Goal: Task Accomplishment & Management: Manage account settings

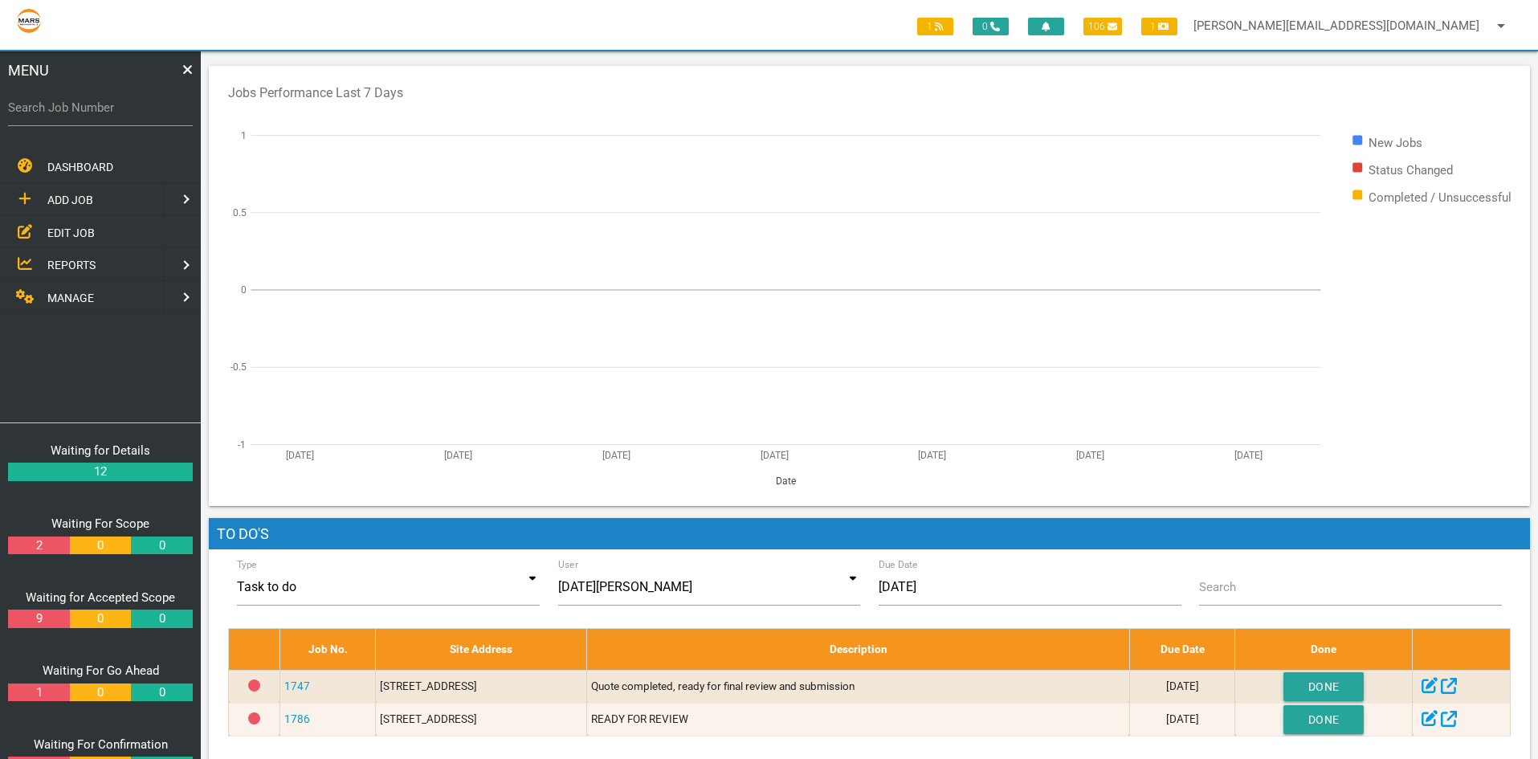
click at [61, 104] on label "Search Job Number" at bounding box center [100, 108] width 185 height 18
click at [61, 104] on input "Search Job Number" at bounding box center [100, 107] width 185 height 37
type input "1749"
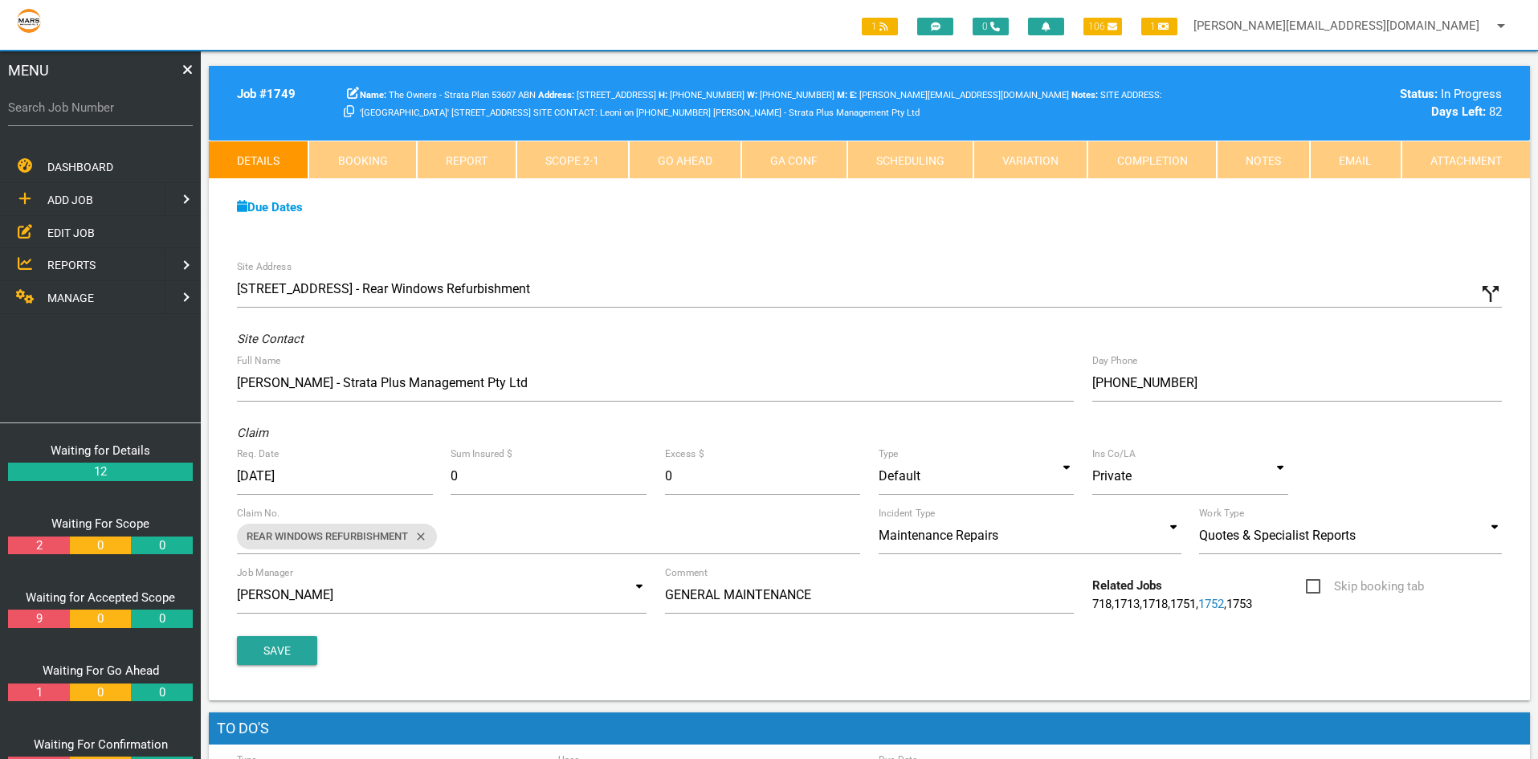
drag, startPoint x: 1481, startPoint y: 162, endPoint x: 959, endPoint y: 381, distance: 566.5
click at [1480, 162] on link "Attachment" at bounding box center [1465, 160] width 128 height 39
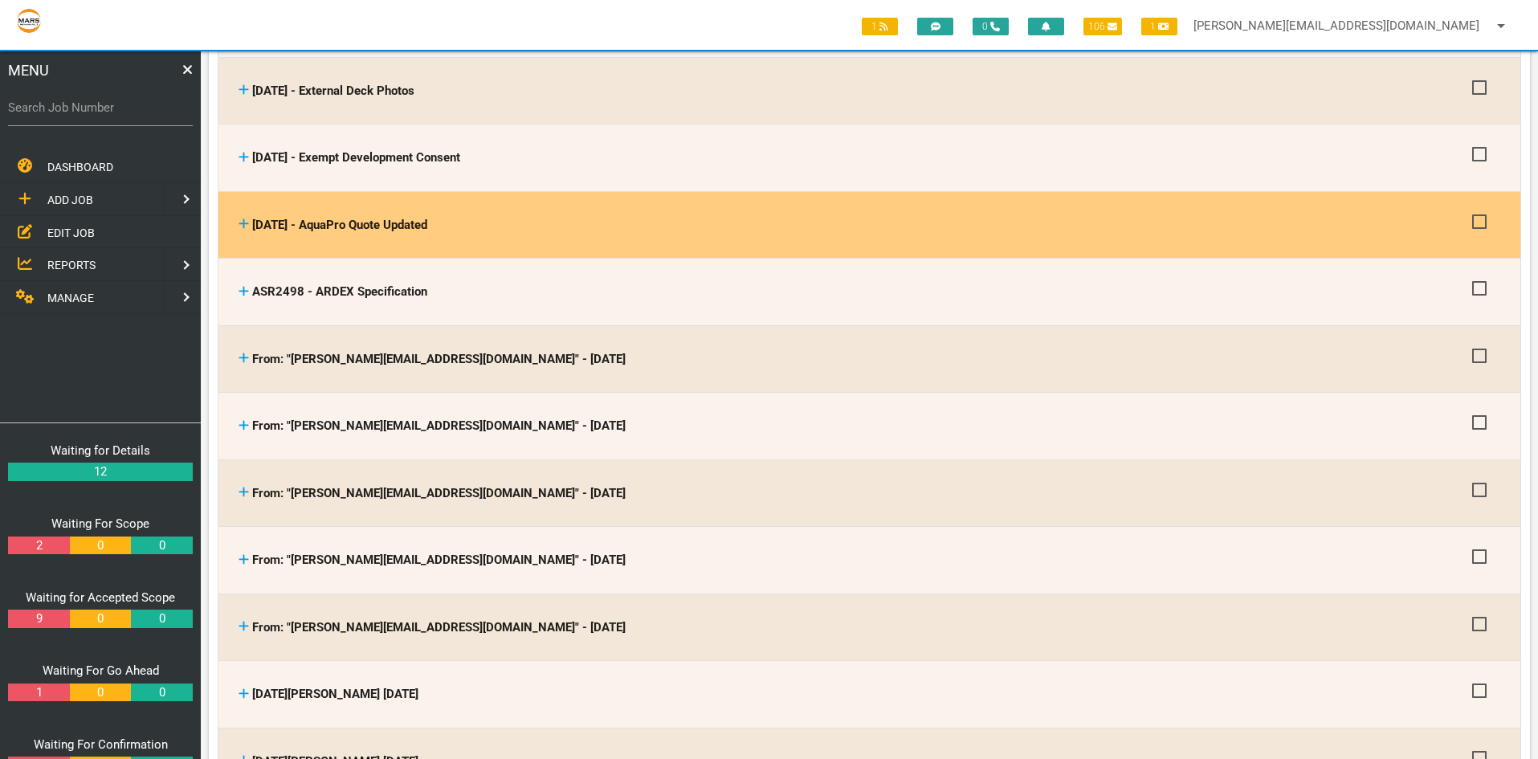
scroll to position [401, 0]
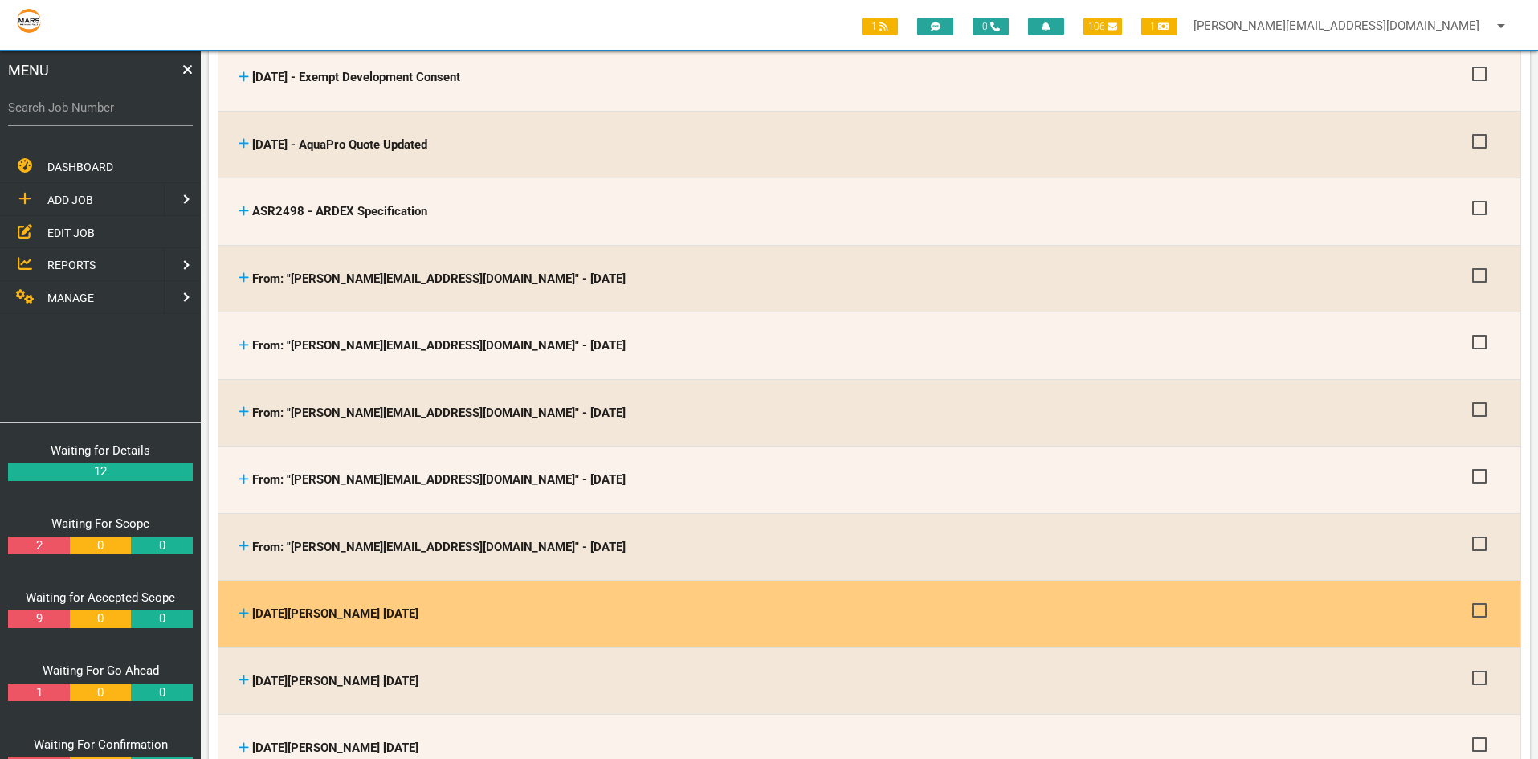
drag, startPoint x: 244, startPoint y: 604, endPoint x: 392, endPoint y: 609, distance: 147.9
click at [244, 608] on icon at bounding box center [244, 613] width 10 height 10
click at [373, 606] on span "[DATE][PERSON_NAME] [DATE]" at bounding box center [335, 613] width 166 height 14
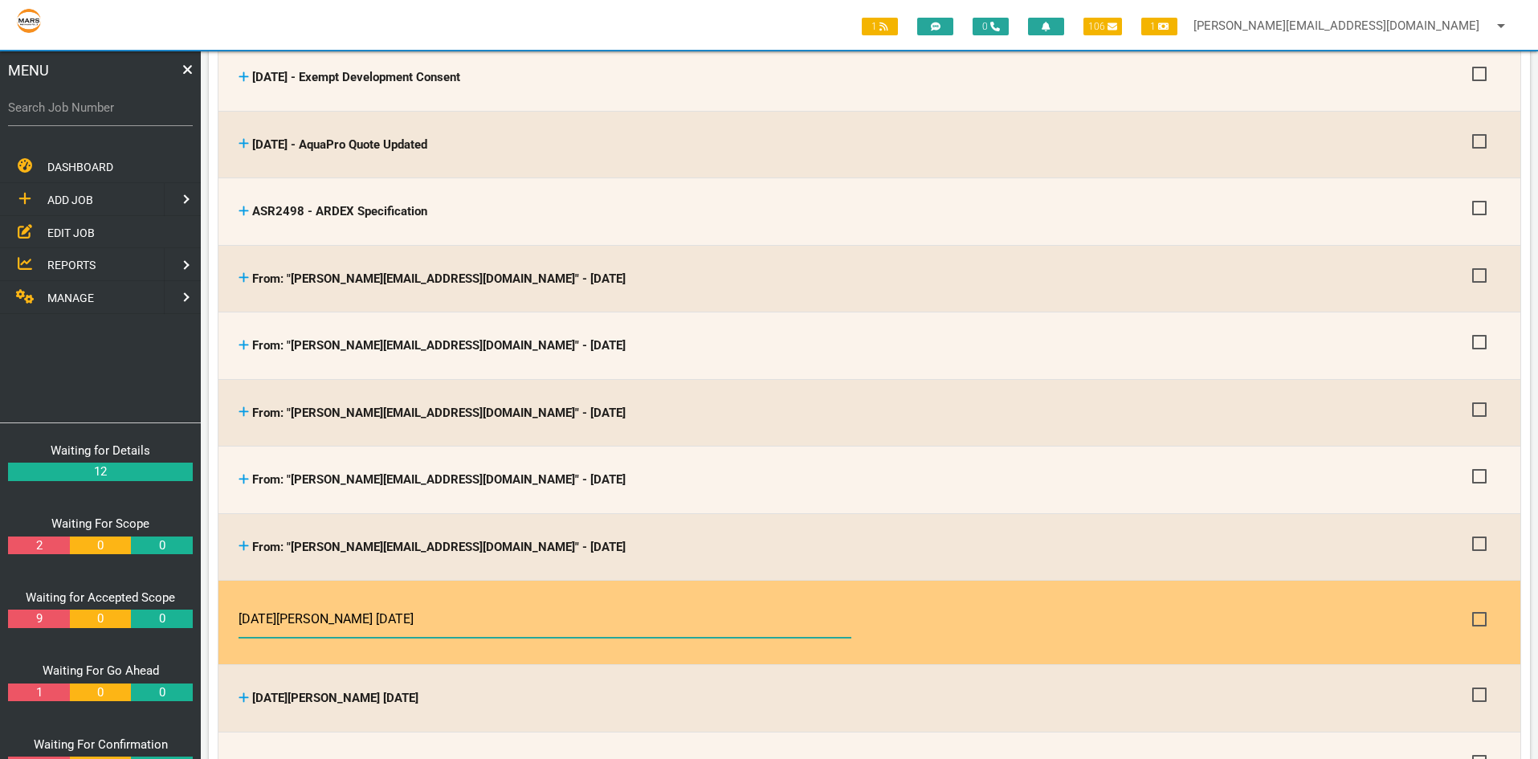
click at [445, 618] on input "[DATE][PERSON_NAME] [DATE]" at bounding box center [544, 619] width 613 height 37
type input "[DATE][PERSON_NAME] [DATE] SAFE WORK NOTICE"
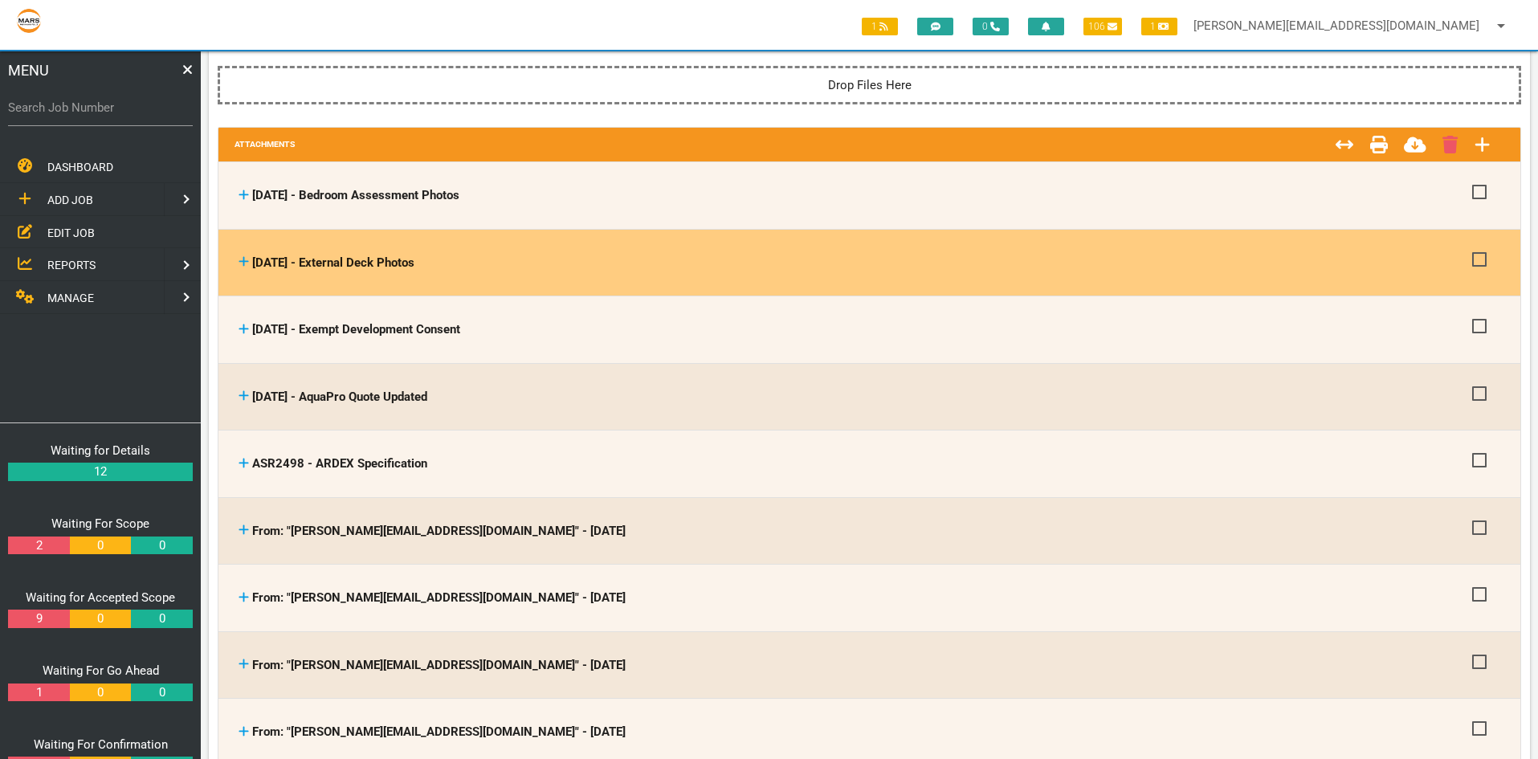
scroll to position [0, 0]
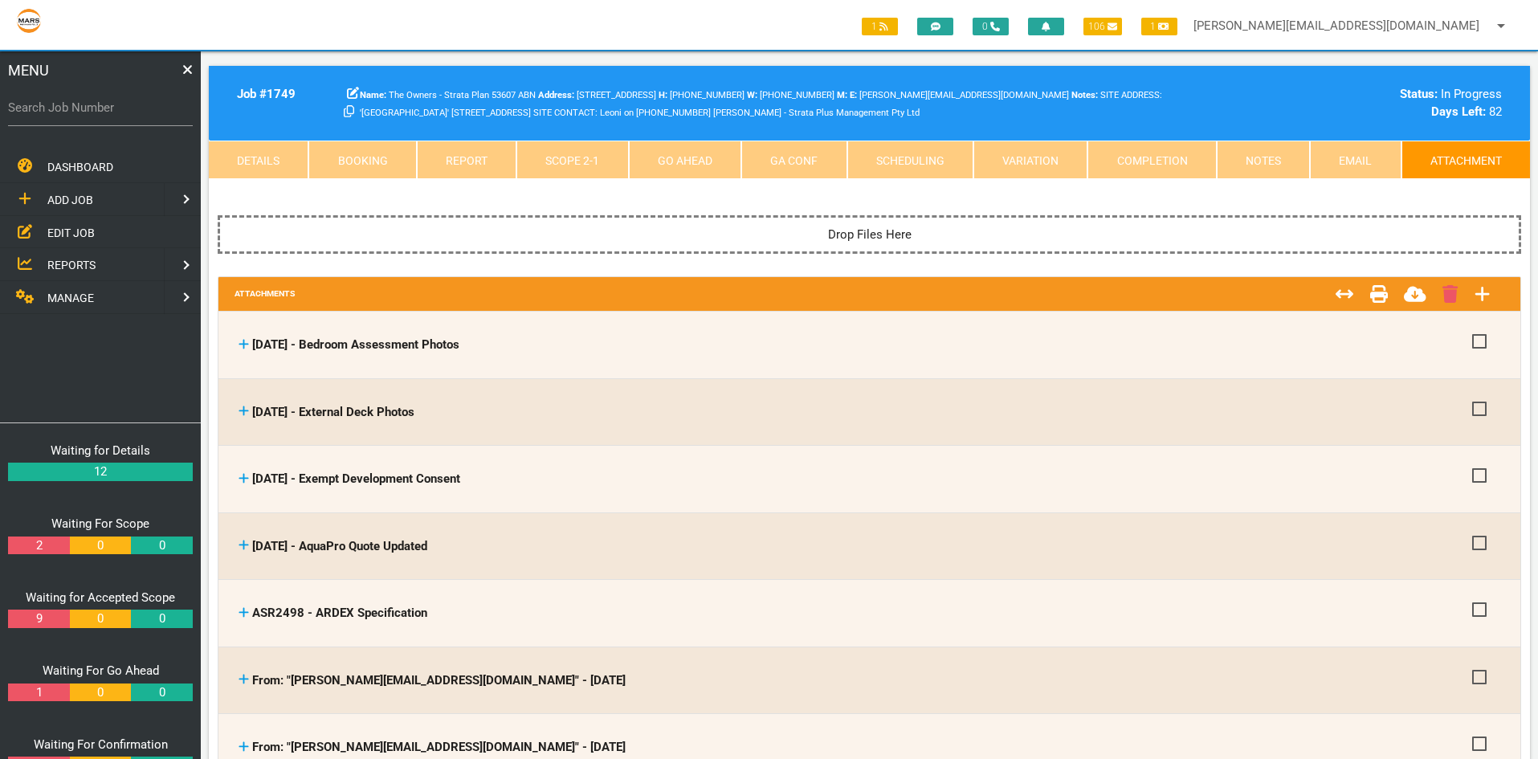
click at [1261, 163] on link "Notes" at bounding box center [1263, 160] width 93 height 39
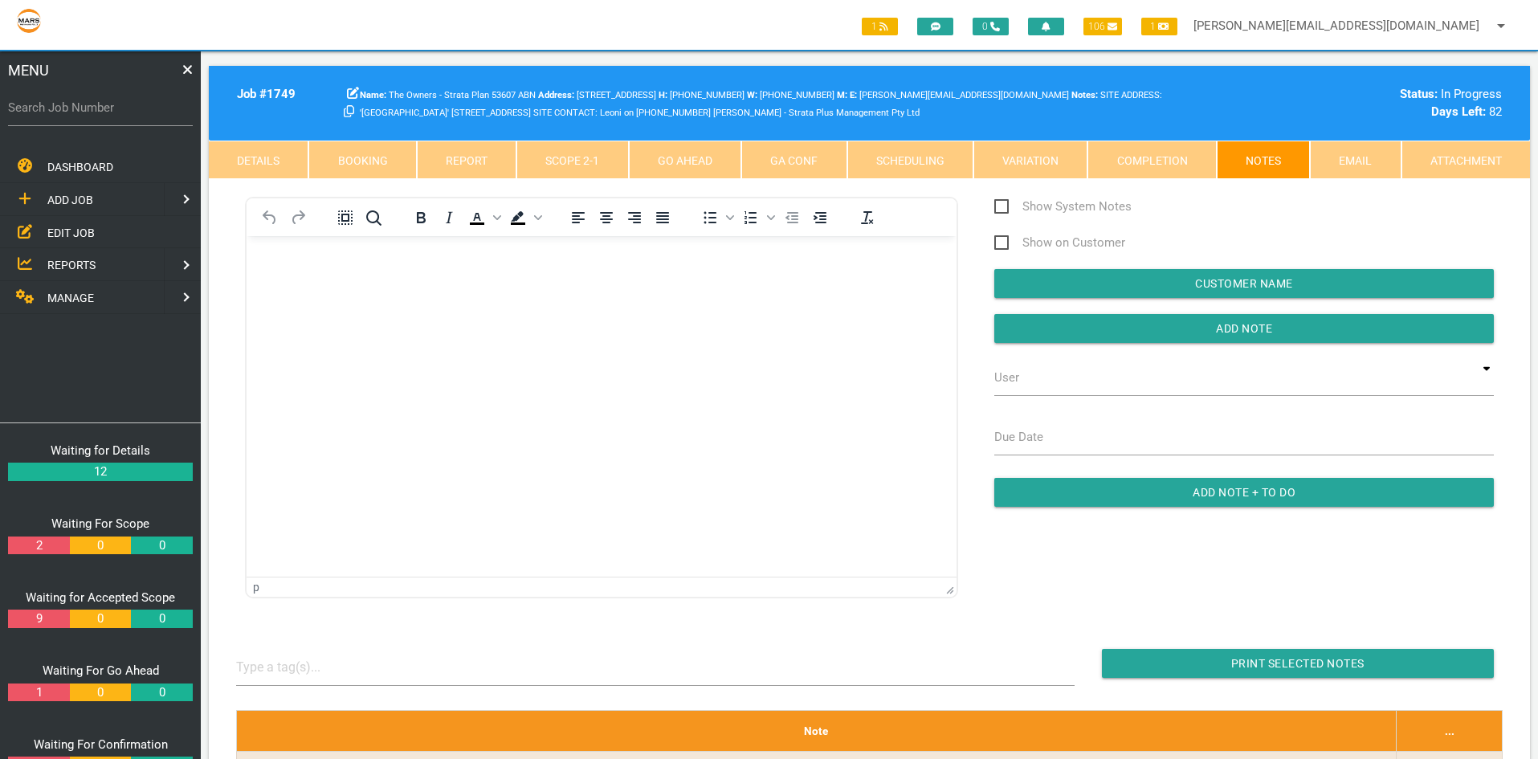
click at [322, 309] on html at bounding box center [602, 272] width 710 height 73
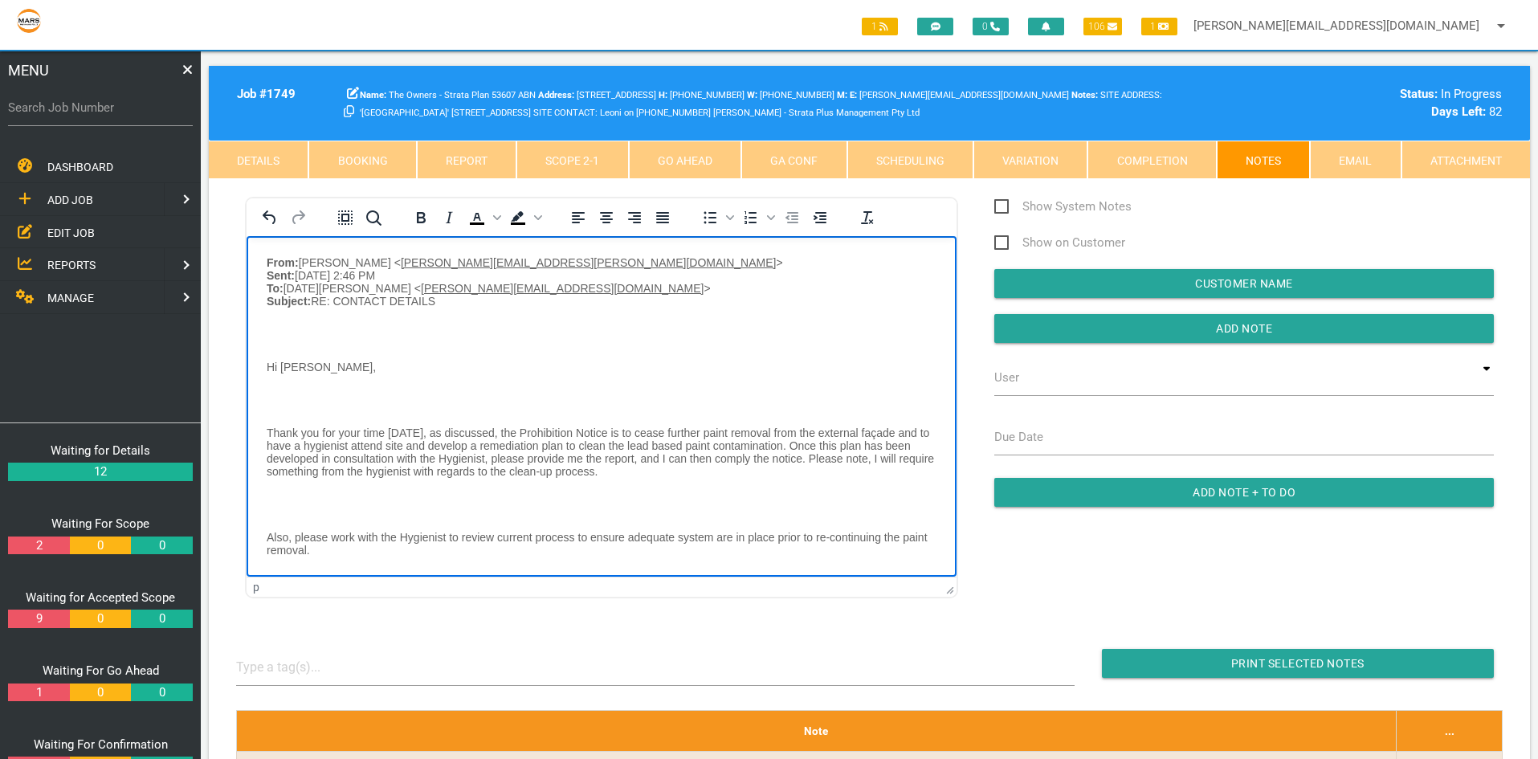
scroll to position [1091, 0]
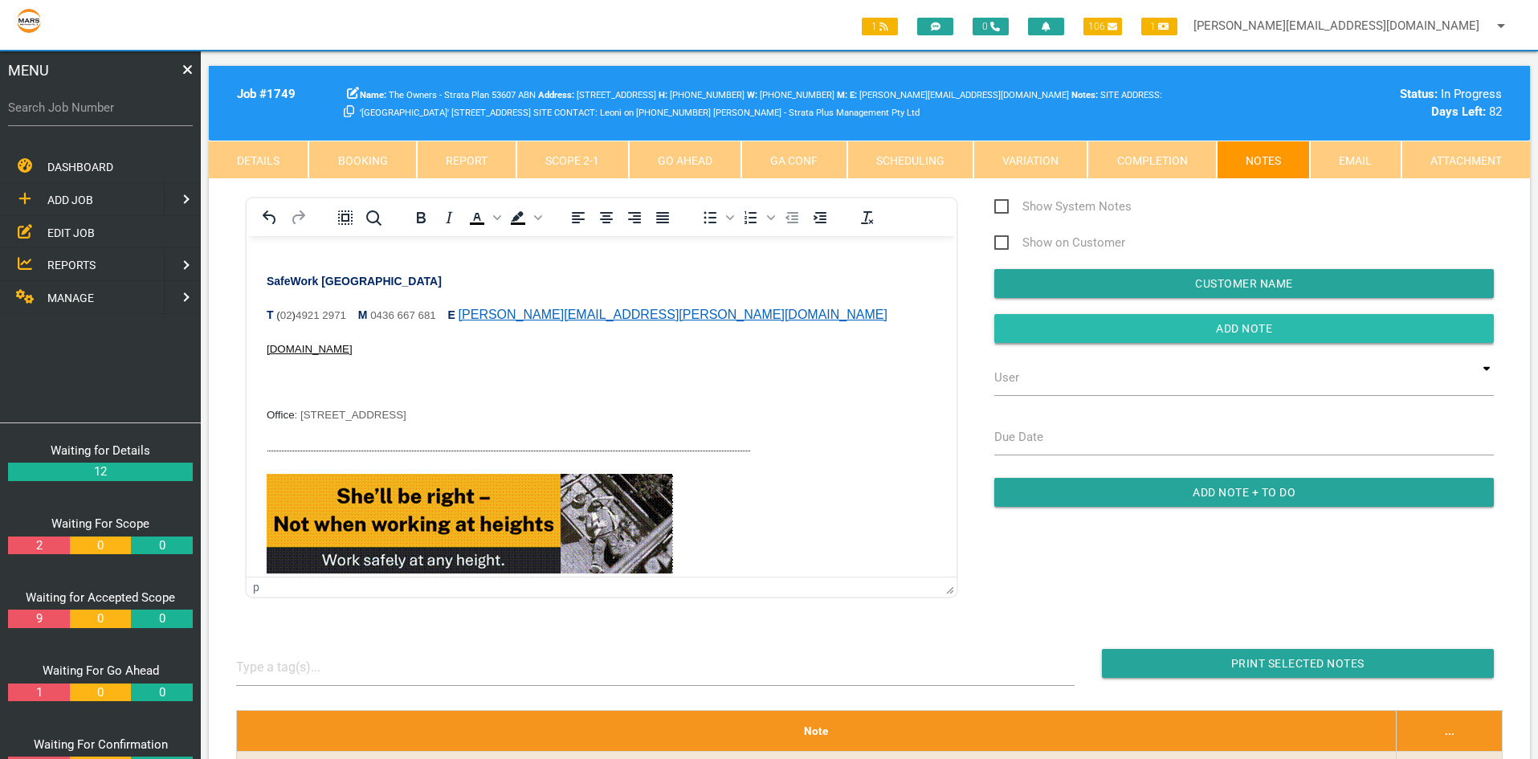
click at [1161, 325] on input "button" at bounding box center [1243, 328] width 499 height 29
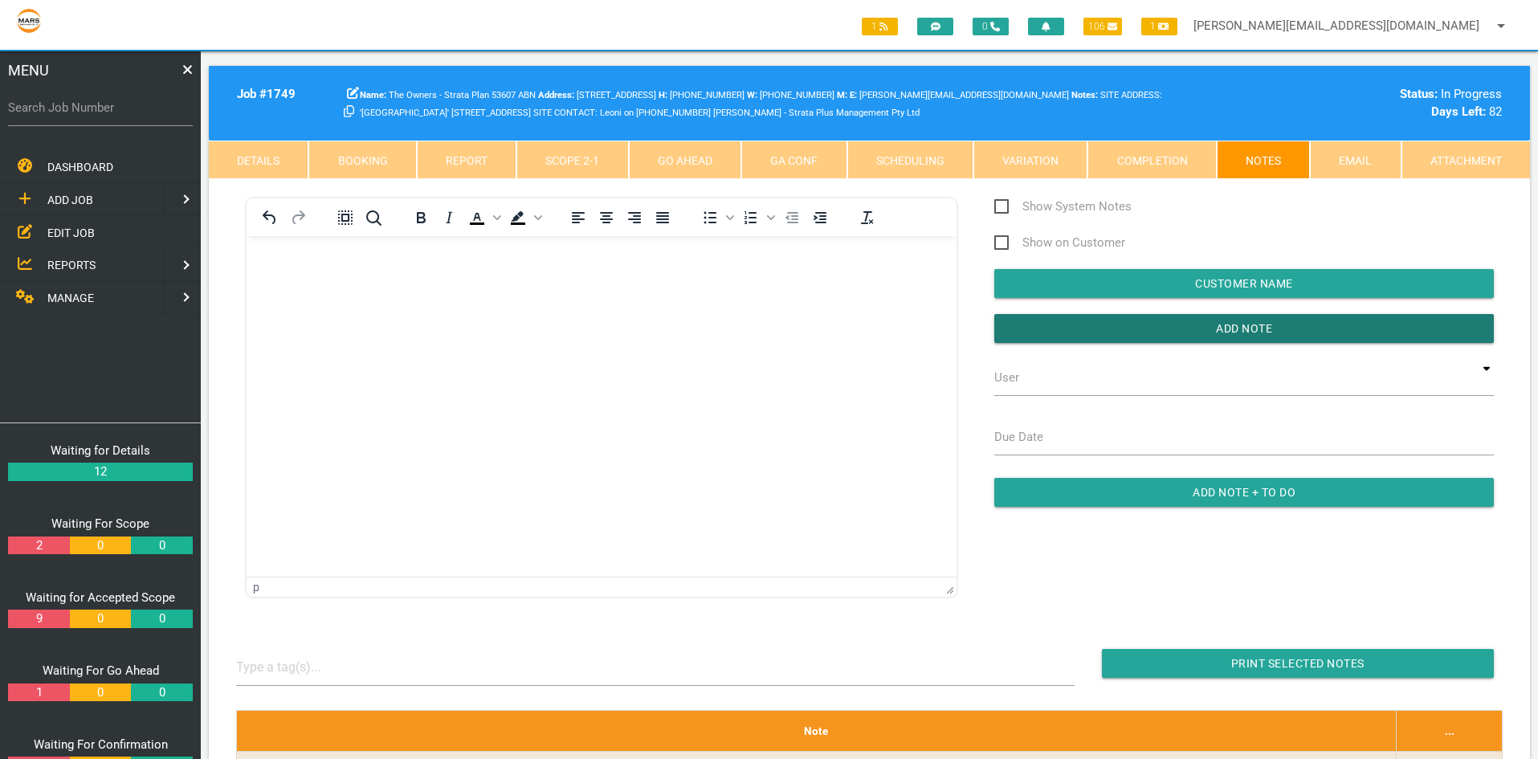
scroll to position [0, 0]
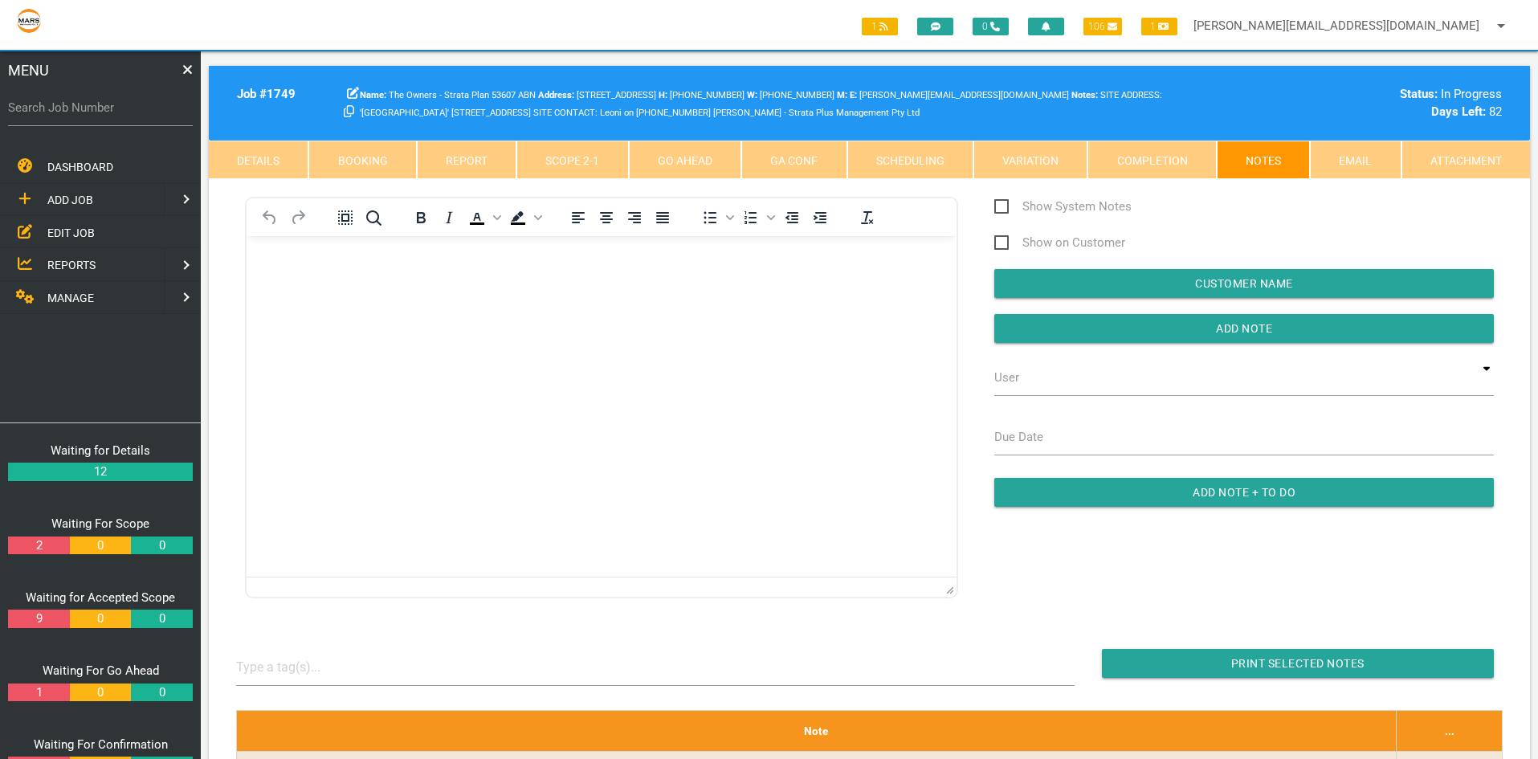
click at [304, 274] on body "Rich Text Area. Press ALT-0 for help." at bounding box center [602, 282] width 710 height 53
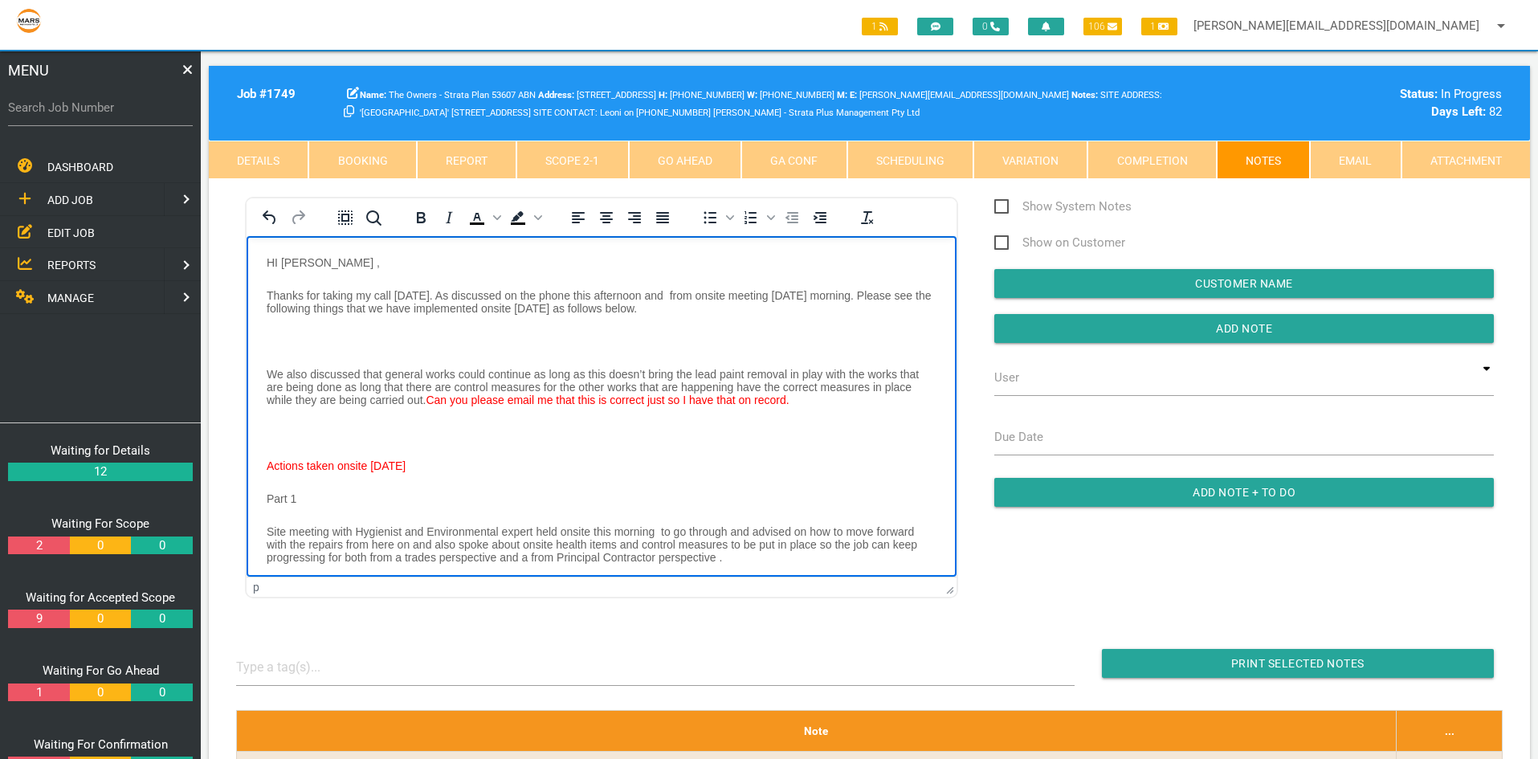
scroll to position [620, 0]
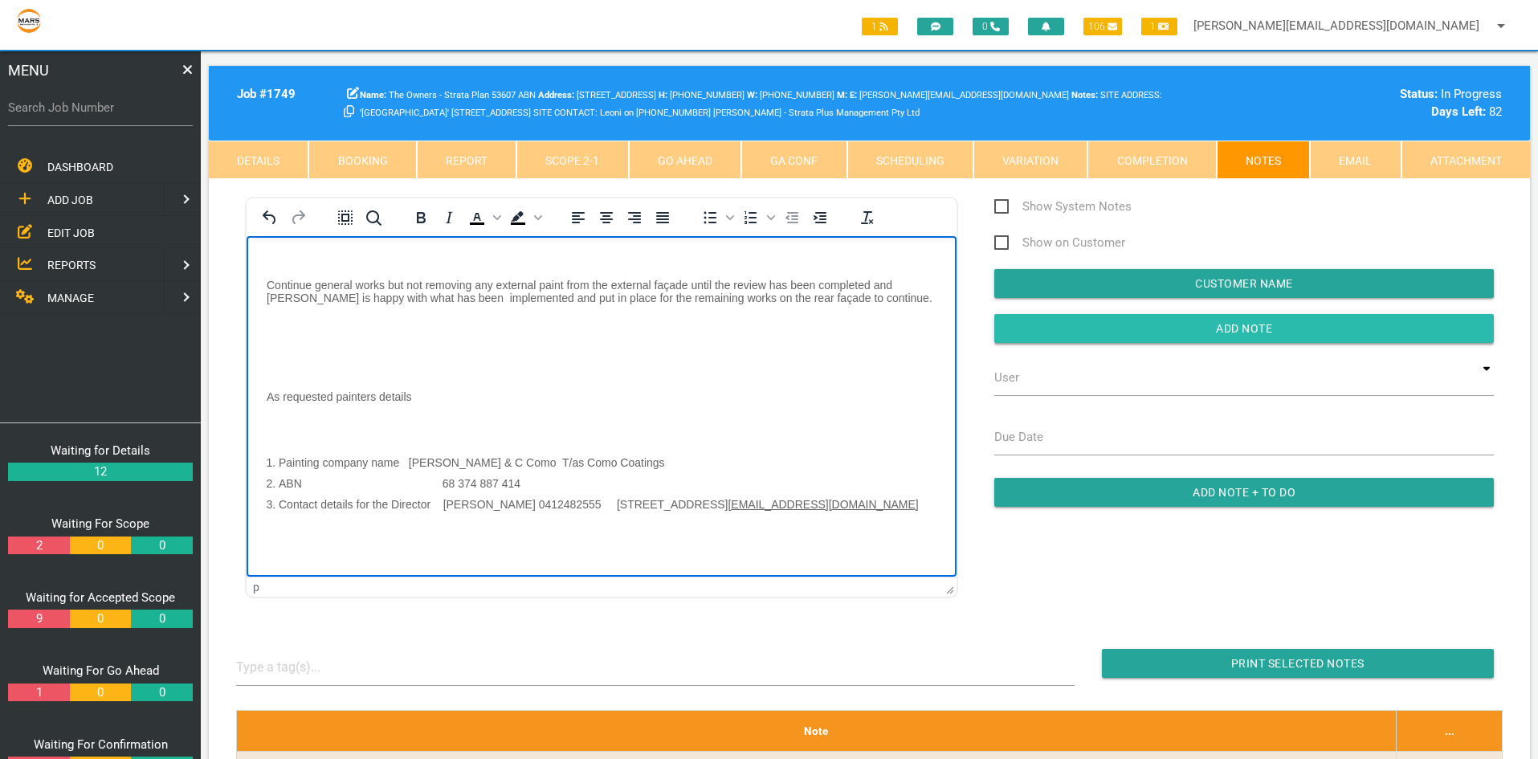
click at [1164, 327] on input "Add Note" at bounding box center [1243, 328] width 499 height 29
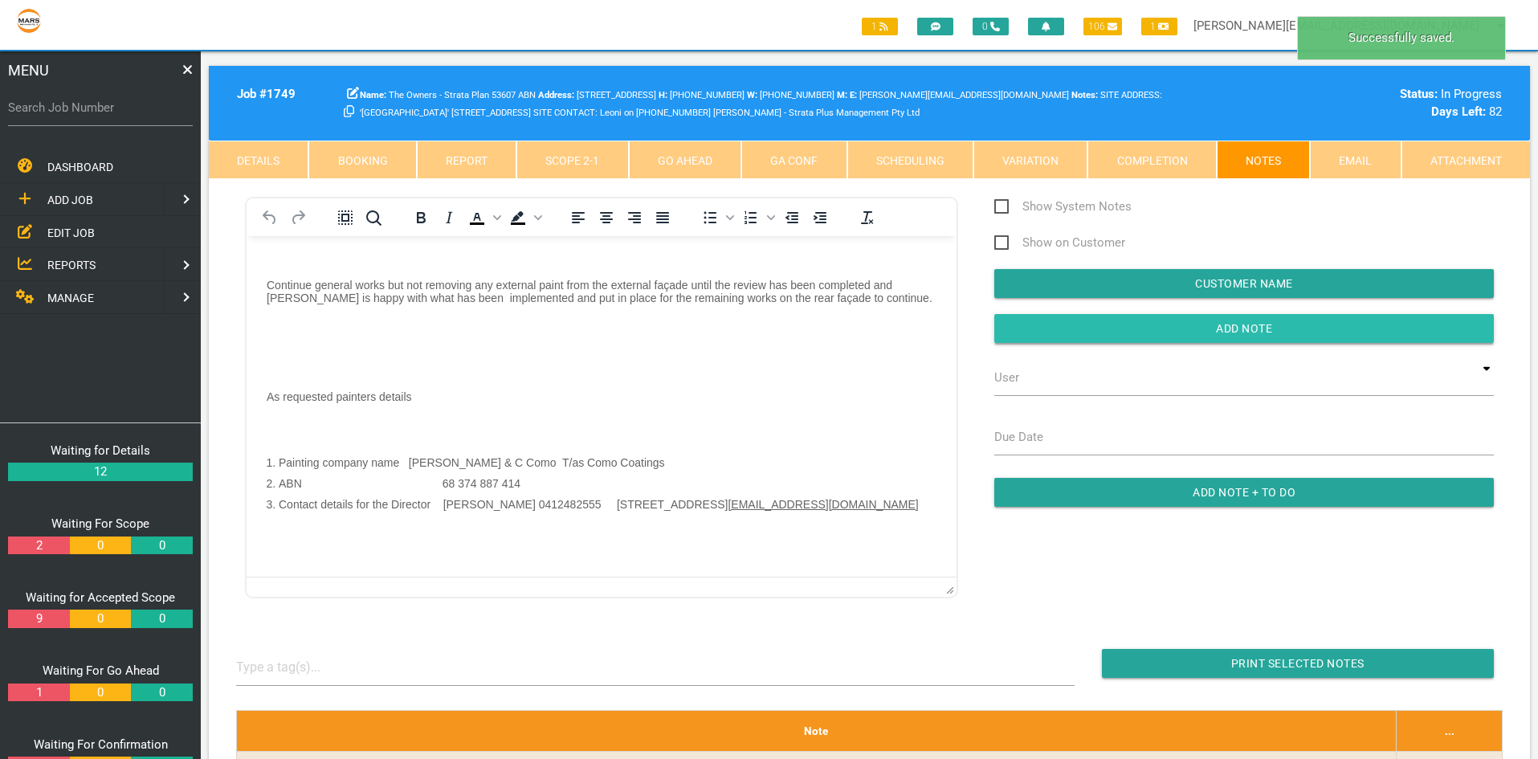
scroll to position [0, 0]
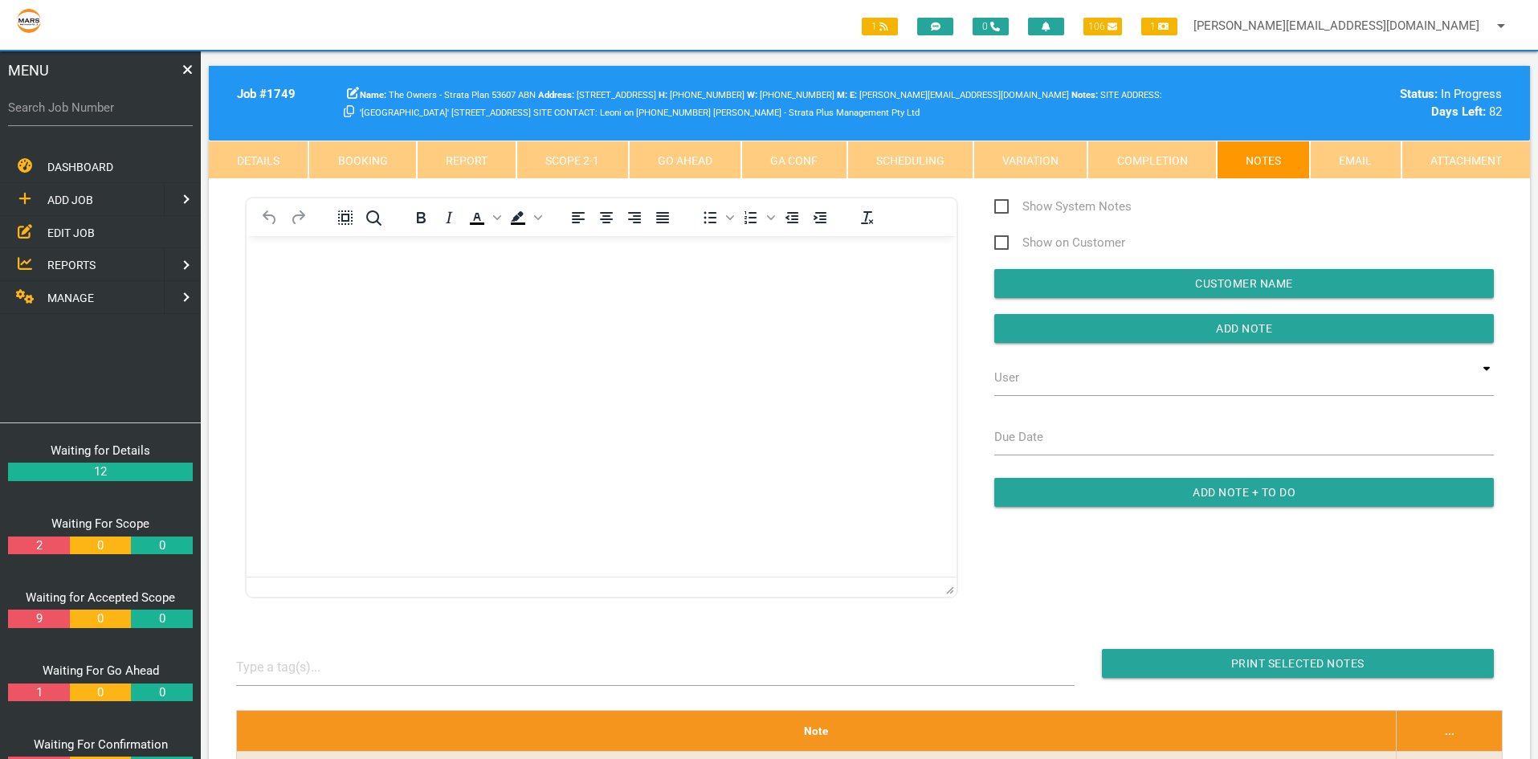
click at [337, 308] on body "Rich Text Area. Press ALT-0 for help." at bounding box center [602, 282] width 710 height 53
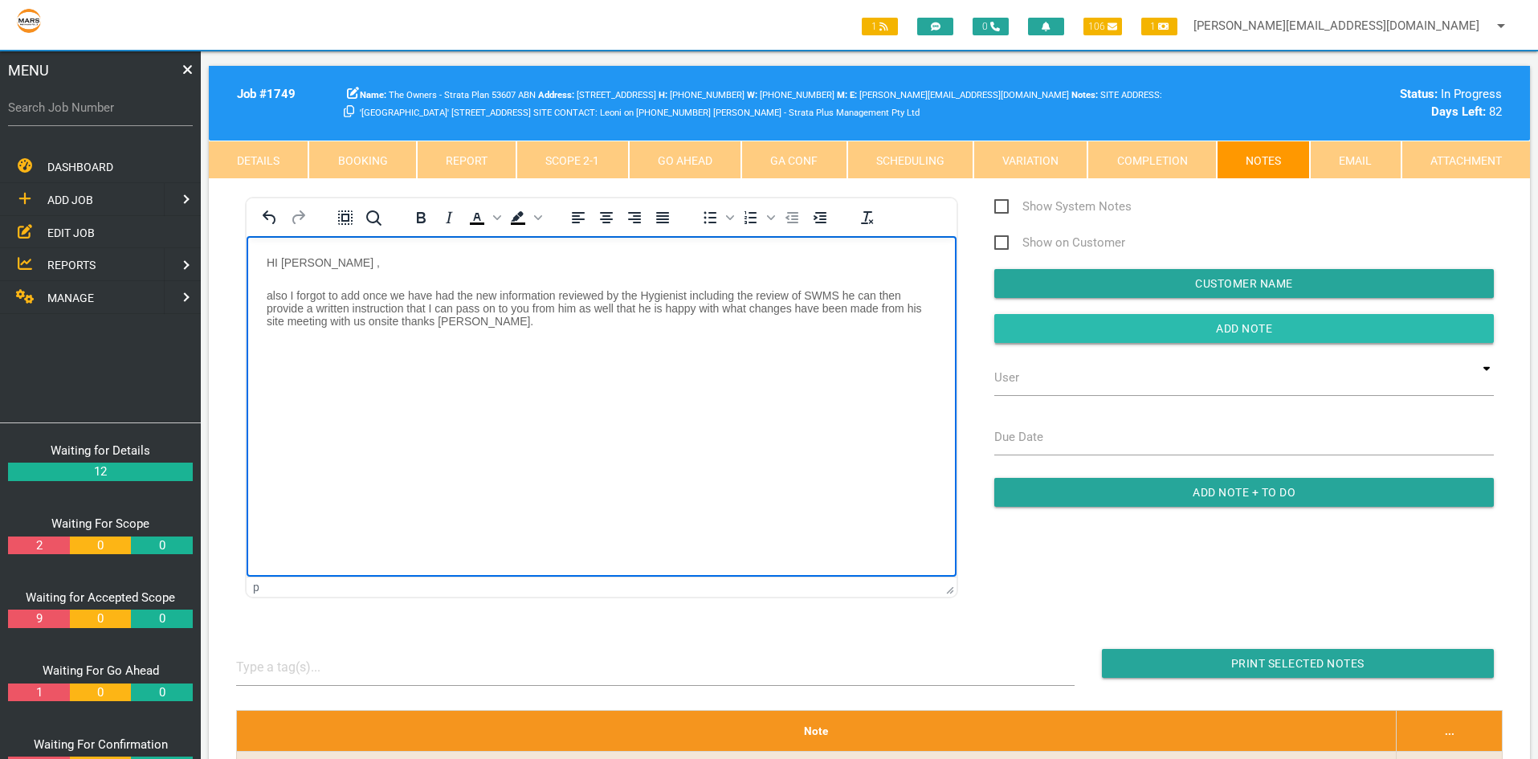
click at [1115, 322] on input "Add Note" at bounding box center [1243, 328] width 499 height 29
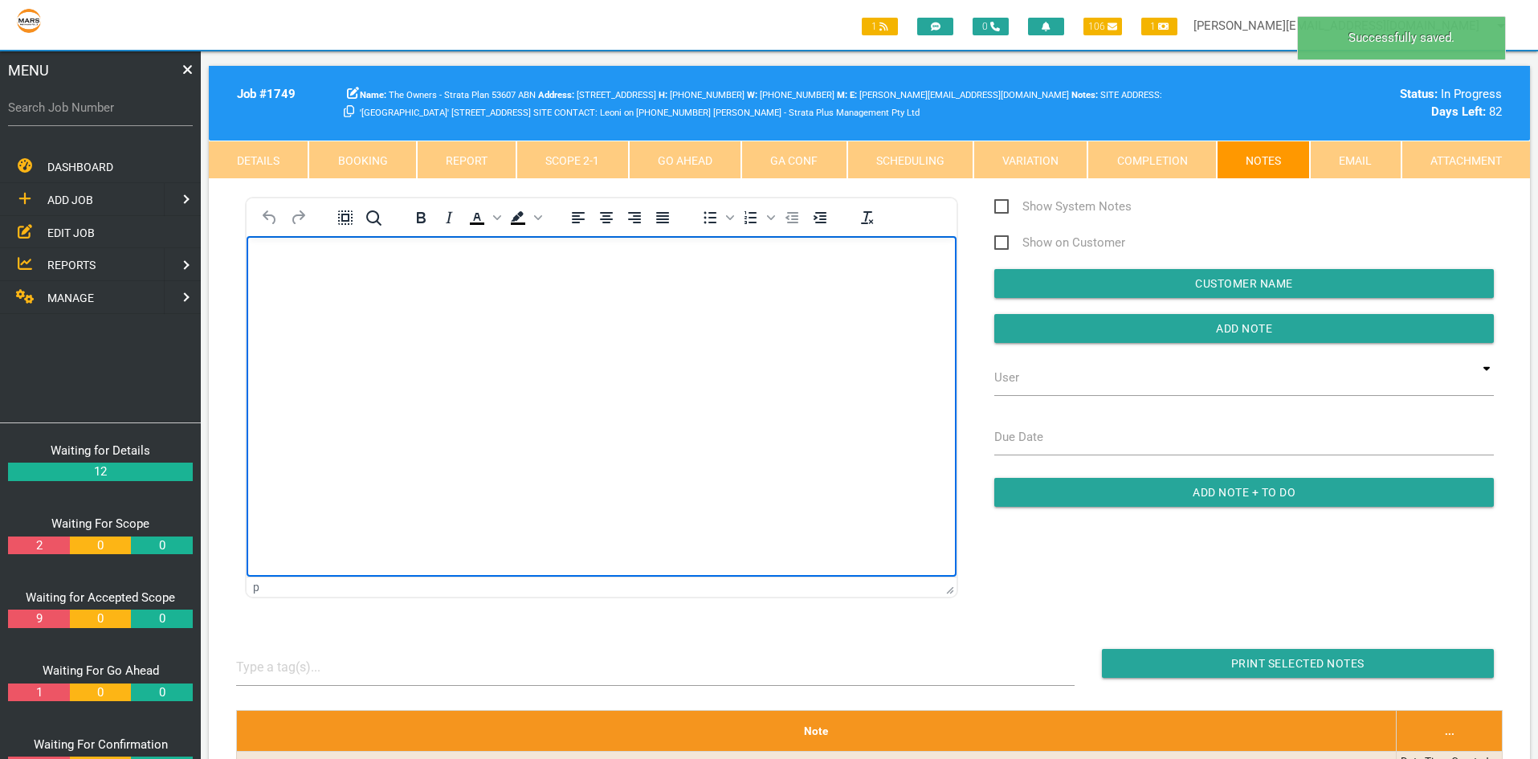
click at [361, 309] on html at bounding box center [602, 272] width 710 height 73
click at [336, 287] on body "Rich Text Area. Press ALT-0 for help." at bounding box center [602, 282] width 710 height 53
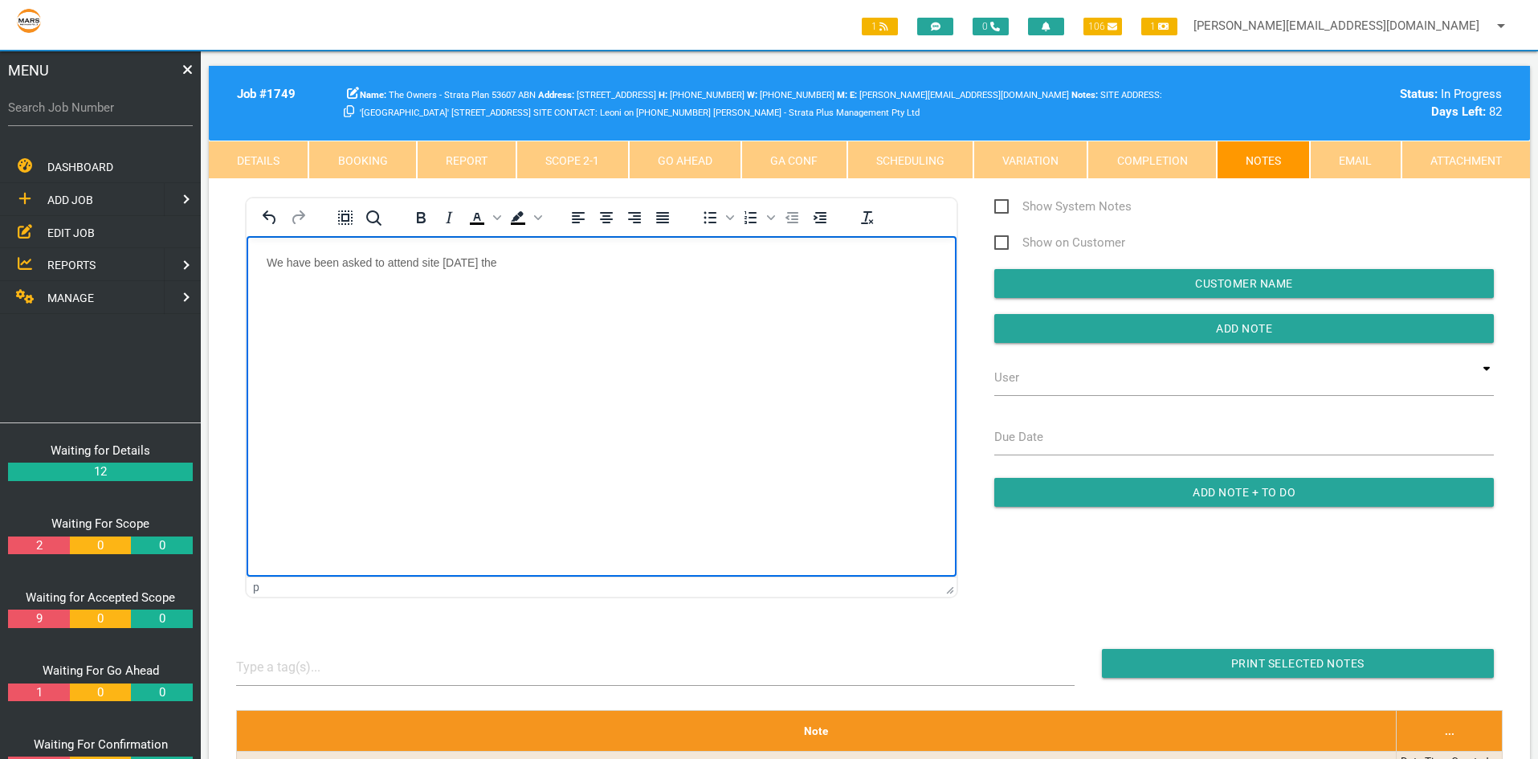
click at [562, 265] on p "We have been asked to attend site [DATE] the" at bounding box center [602, 262] width 670 height 13
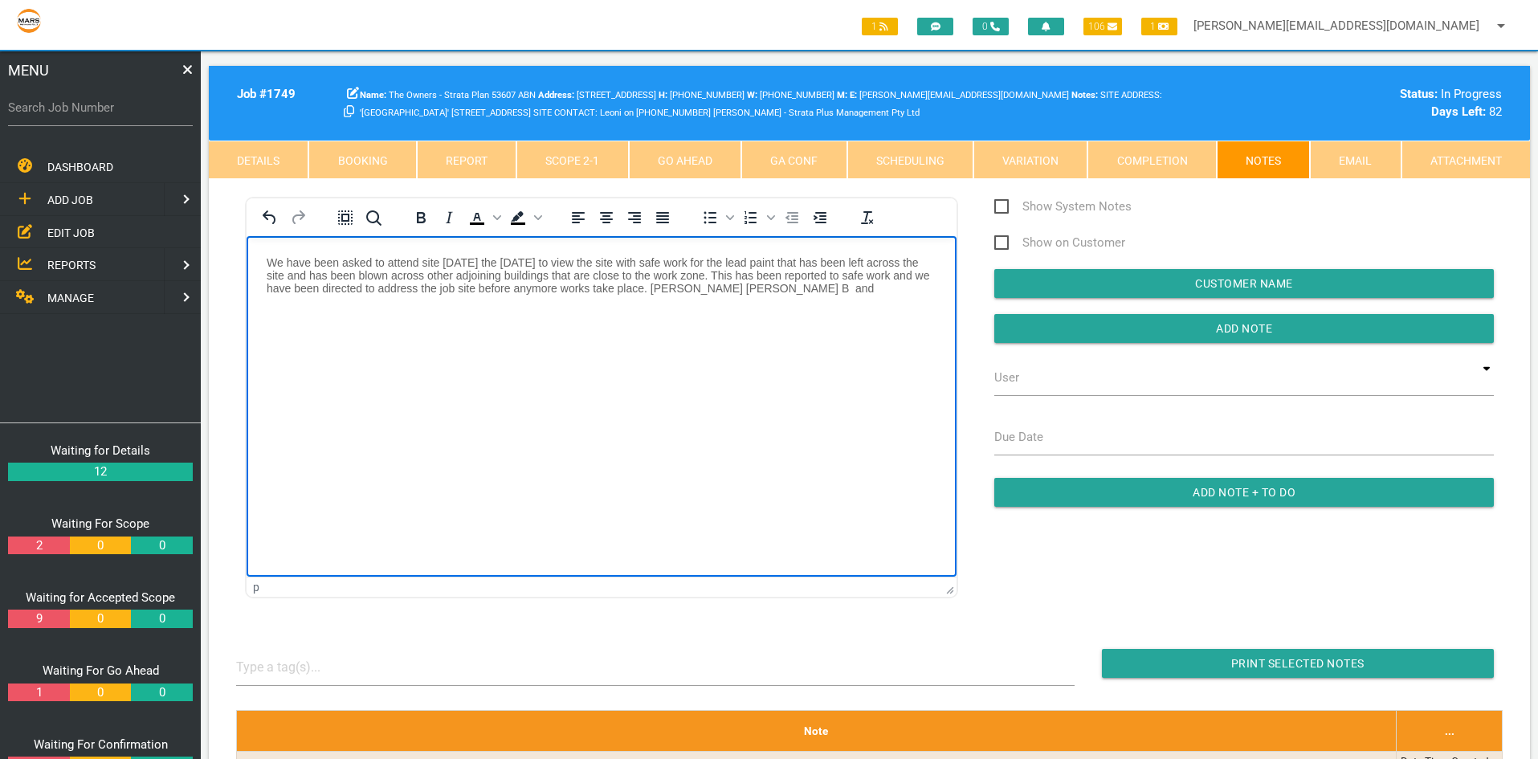
click at [856, 288] on p "We have been asked to attend site [DATE] the [DATE] to view the site with safe …" at bounding box center [602, 275] width 670 height 39
click at [653, 304] on p "We have been asked to attend site [DATE] the [DATE] to view the site with safe …" at bounding box center [602, 281] width 670 height 51
click at [740, 302] on p "We have been asked to attend site [DATE] the [DATE] to view the site with safe …" at bounding box center [602, 281] width 670 height 51
click at [417, 322] on body "We have been asked to attend site [DATE] the [DATE] to view the site with safe …" at bounding box center [602, 308] width 710 height 104
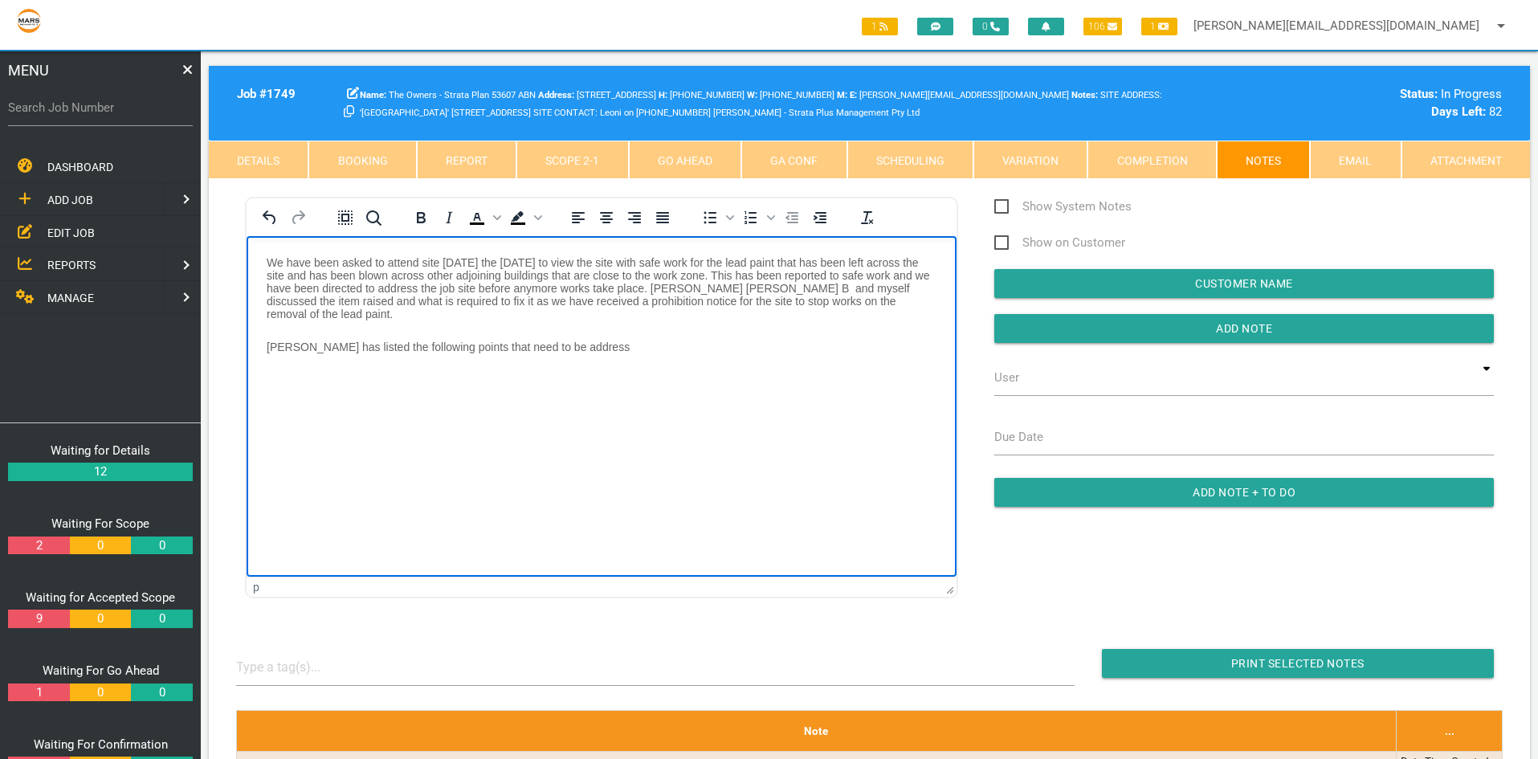
click at [604, 348] on p "[PERSON_NAME] has listed the following points that need to be address" at bounding box center [602, 346] width 670 height 13
click at [267, 380] on p "Rich Text Area. Press ALT-0 for help." at bounding box center [602, 379] width 670 height 13
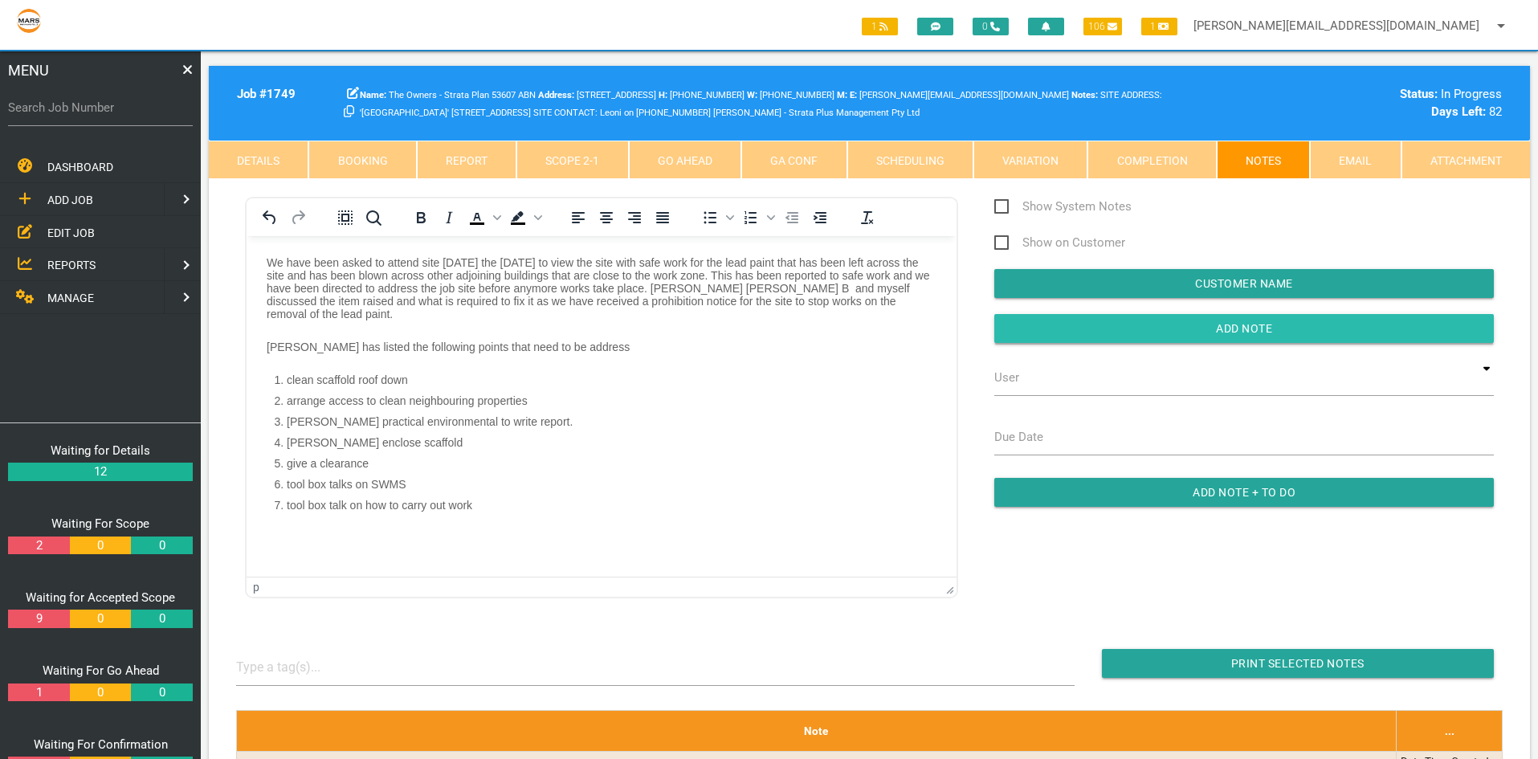
click at [1104, 320] on input "button" at bounding box center [1243, 328] width 499 height 29
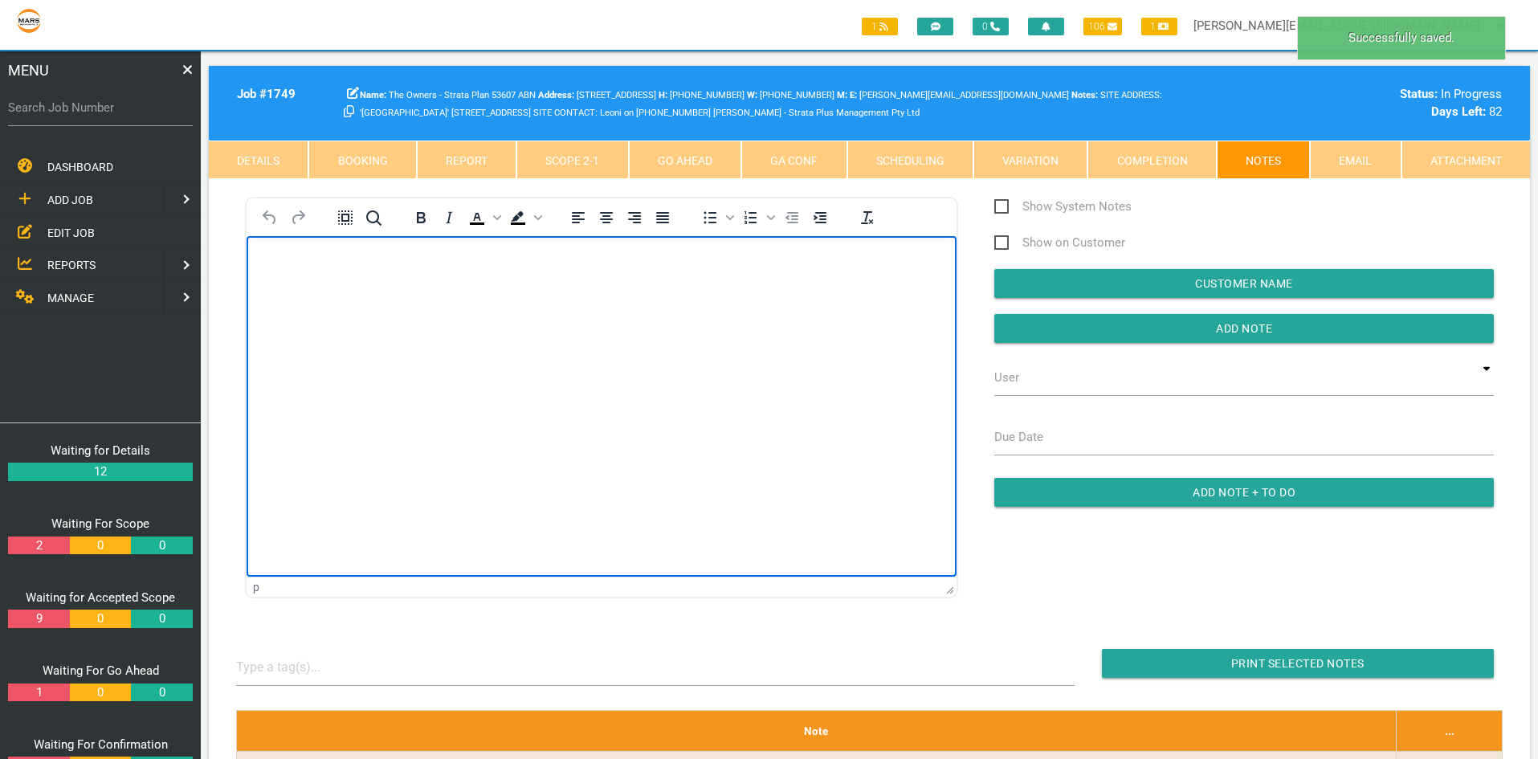
click at [311, 295] on body "Rich Text Area. Press ALT-0 for help." at bounding box center [602, 282] width 710 height 53
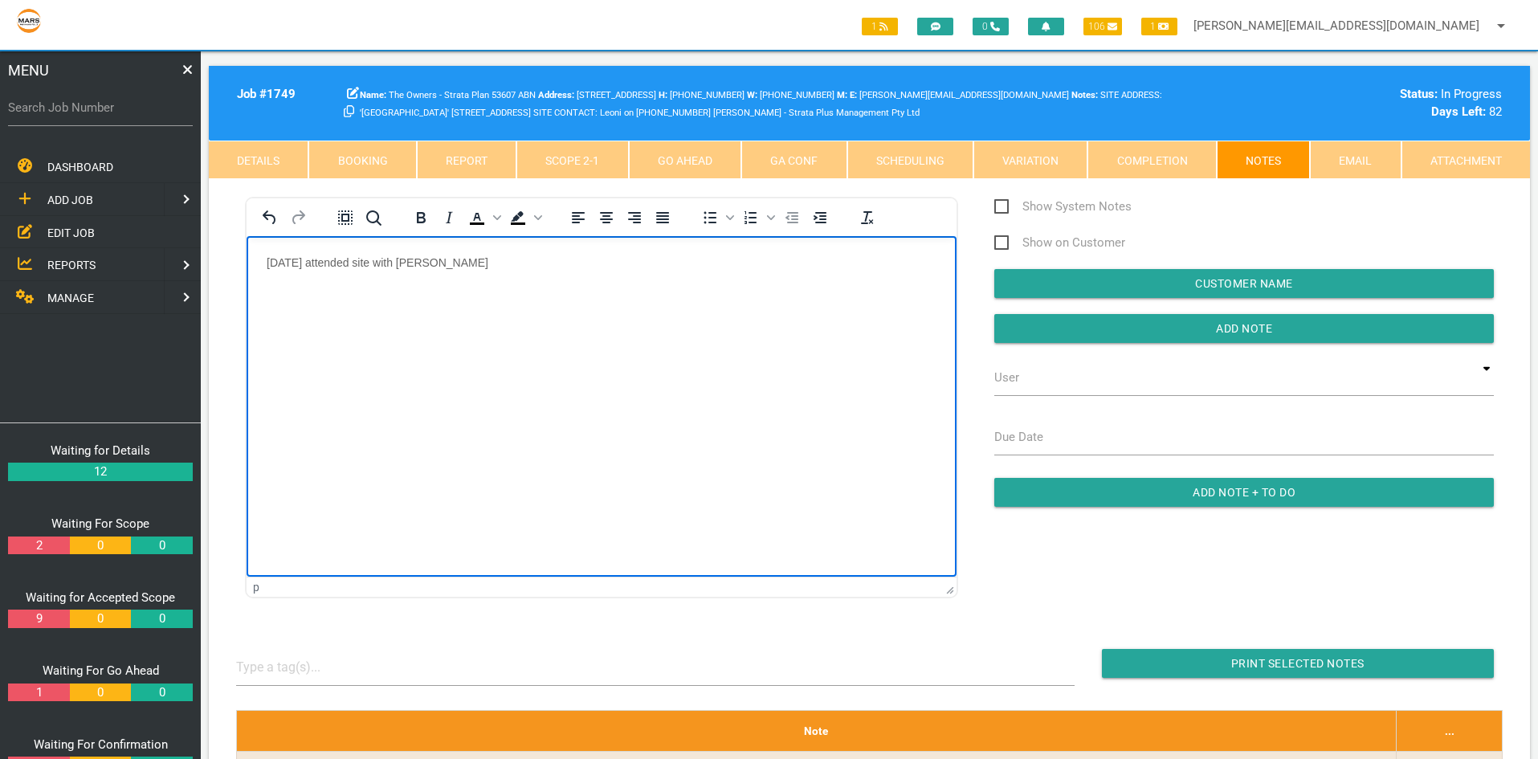
click at [479, 264] on p "[DATE] attended site with [PERSON_NAME]" at bounding box center [602, 262] width 670 height 13
